Goal: Manage account settings

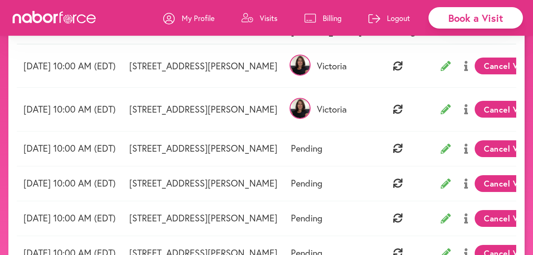
scroll to position [78, 0]
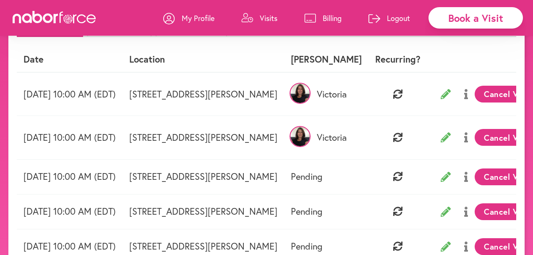
click at [188, 18] on p "My Profile" at bounding box center [198, 18] width 33 height 10
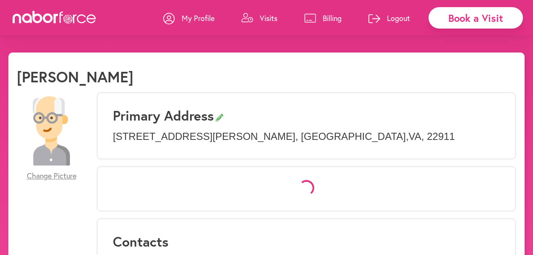
select select "*"
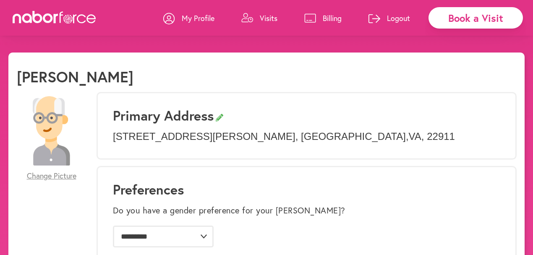
click at [284, 19] on p "Billing" at bounding box center [331, 18] width 19 height 10
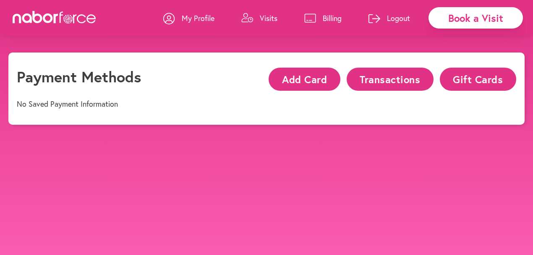
click at [273, 16] on p "Visits" at bounding box center [269, 18] width 18 height 10
